Goal: Information Seeking & Learning: Check status

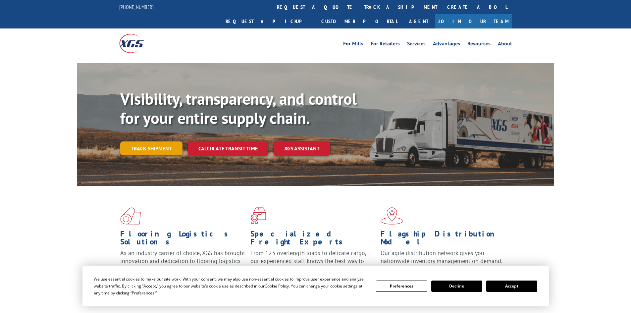
click at [150, 141] on link "Track shipment" at bounding box center [151, 148] width 62 height 14
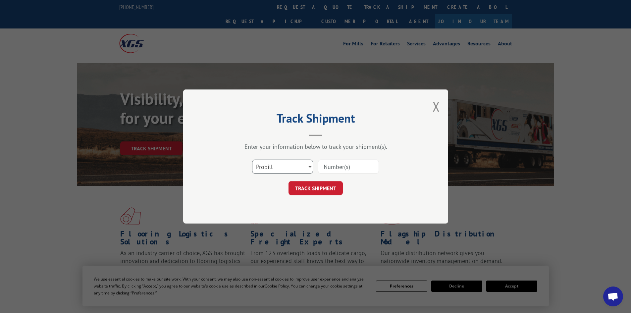
click at [276, 162] on select "Select category... Probill BOL PO" at bounding box center [282, 167] width 61 height 14
select select "bol"
click at [252, 160] on select "Select category... Probill BOL PO" at bounding box center [282, 167] width 61 height 14
click at [325, 166] on input at bounding box center [348, 167] width 61 height 14
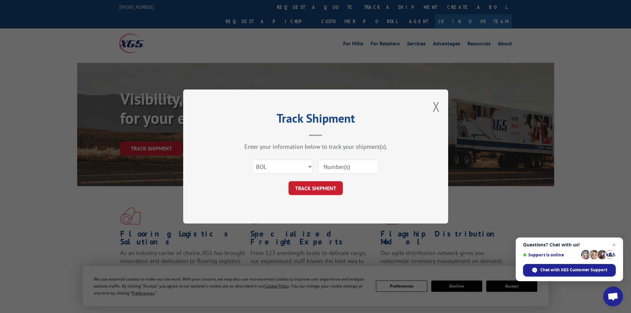
paste input "5106101"
type input "5106101"
click at [316, 187] on button "TRACK SHIPMENT" at bounding box center [316, 188] width 54 height 14
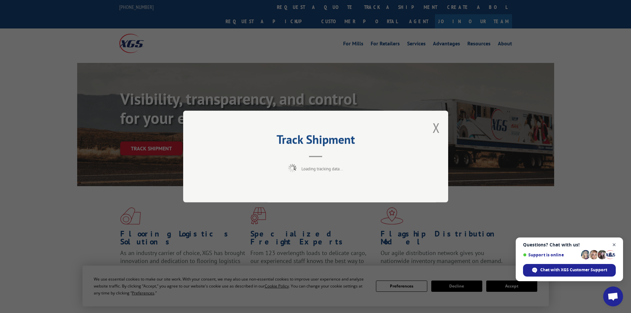
click at [613, 244] on span "Open chat" at bounding box center [614, 245] width 8 height 8
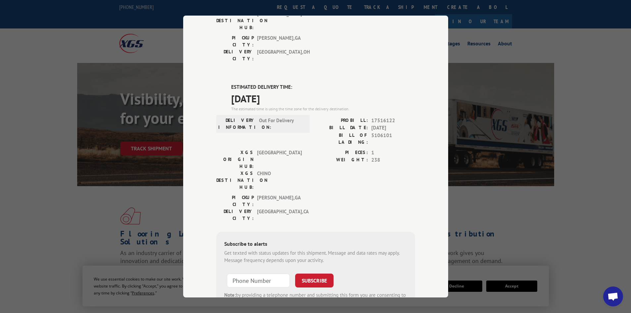
scroll to position [132, 0]
